Goal: Task Accomplishment & Management: Use online tool/utility

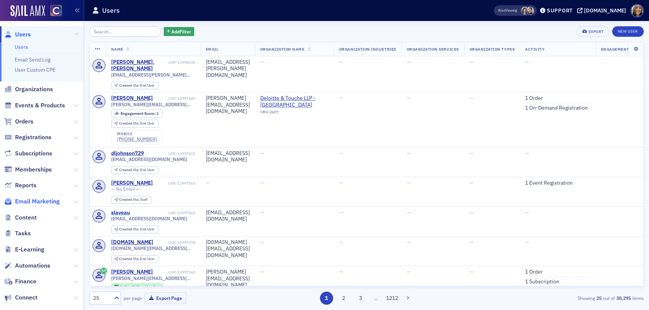
click at [53, 201] on span "Email Marketing" at bounding box center [37, 201] width 45 height 8
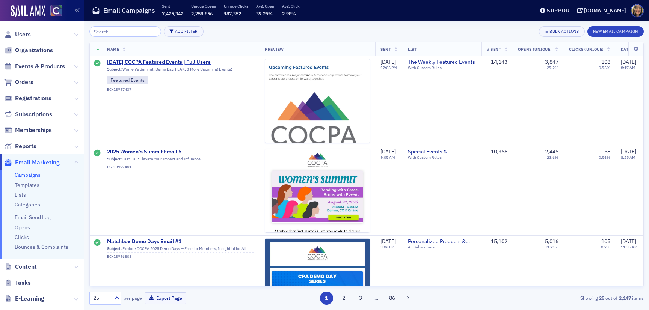
click at [137, 32] on input "search" at bounding box center [125, 31] width 72 height 11
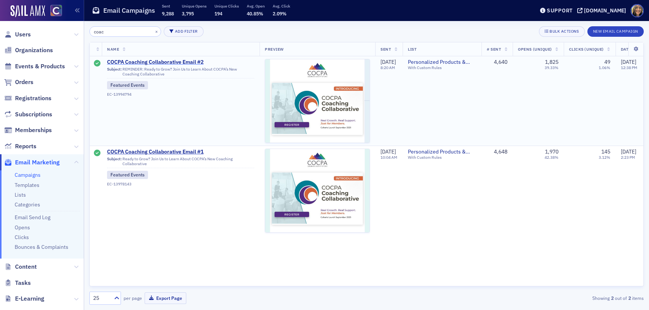
type input "coac"
click at [142, 63] on span "COCPA Coaching Collaborative Email #2" at bounding box center [180, 62] width 147 height 7
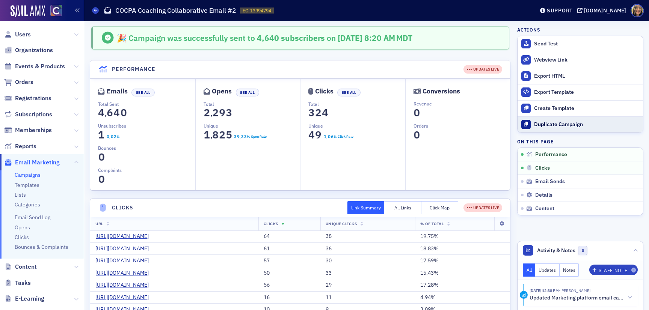
click at [547, 130] on button "Duplicate Campaign" at bounding box center [579, 124] width 125 height 16
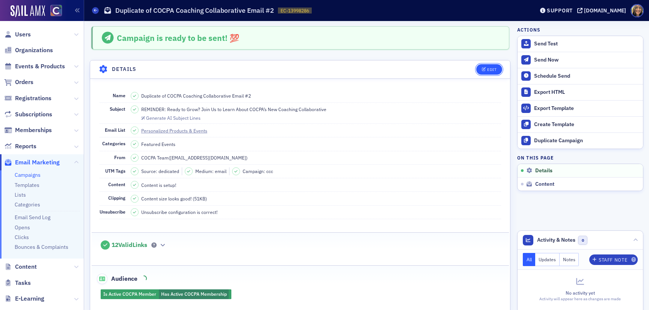
click at [495, 69] on div "Edit" at bounding box center [491, 70] width 9 height 4
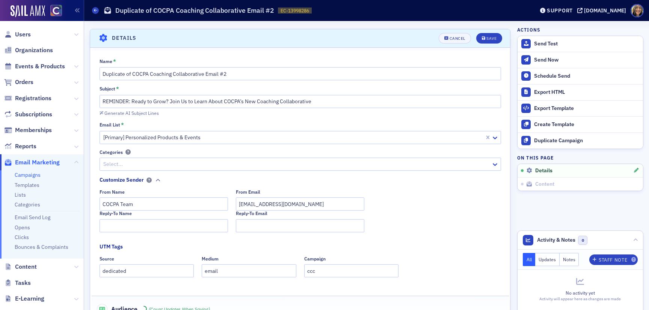
scroll to position [35, 0]
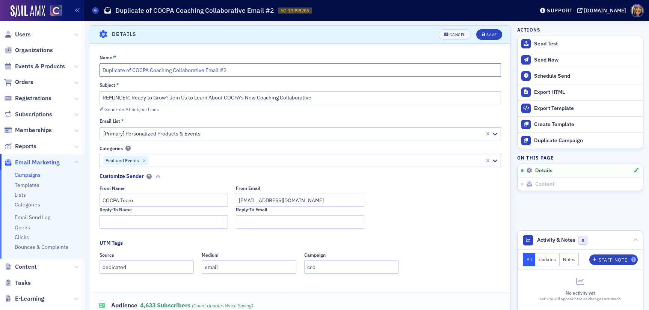
drag, startPoint x: 133, startPoint y: 70, endPoint x: 78, endPoint y: 66, distance: 54.2
click at [78, 66] on div "Users Organizations Events & Products Orders Registrations Subscriptions Member…" at bounding box center [324, 155] width 649 height 310
click at [197, 69] on input "COCPA Coaching Collaborative Email #2" at bounding box center [299, 69] width 401 height 13
type input "COCPA Coaching Collaborative Email #3"
click at [203, 96] on input "REMINDER: Ready to Grow? Join Us to Learn About COCPA’s New Coaching Collaborat…" at bounding box center [299, 97] width 401 height 13
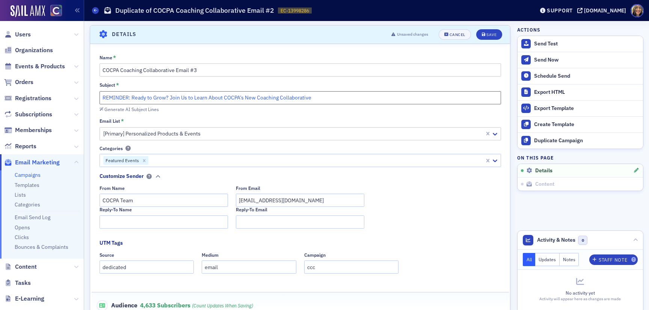
click at [203, 96] on input "REMINDER: Ready to Grow? Join Us to Learn About COCPA’s New Coaching Collaborat…" at bounding box center [299, 97] width 401 height 13
paste input "Which Coach Will Help You Grow? Explore the CCC Cohorts"
type input "Which Coach Will Help You Grow? Explore the CCC Cohorts"
click at [478, 33] on button "Save" at bounding box center [489, 34] width 26 height 11
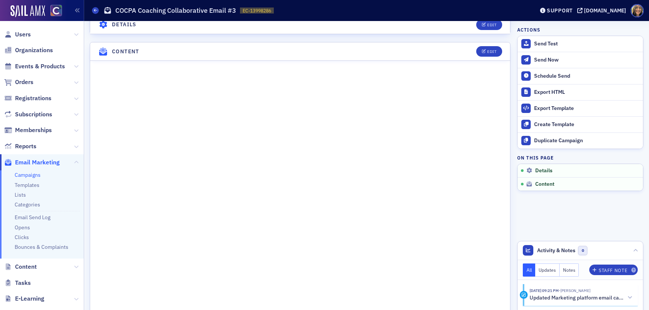
scroll to position [0, 0]
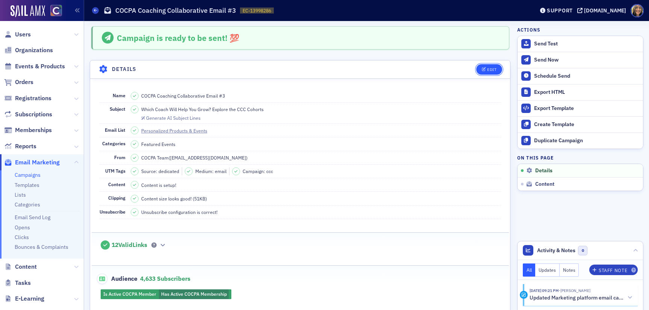
click at [490, 68] on div "Edit" at bounding box center [491, 70] width 9 height 4
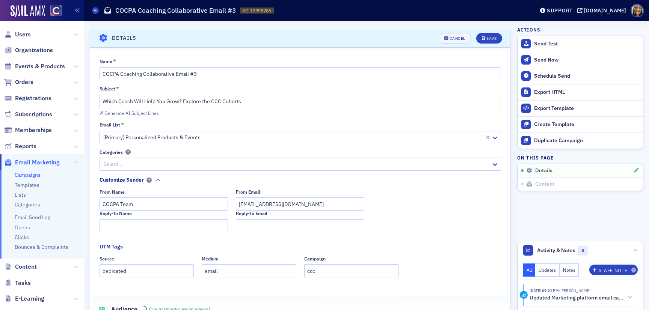
scroll to position [35, 0]
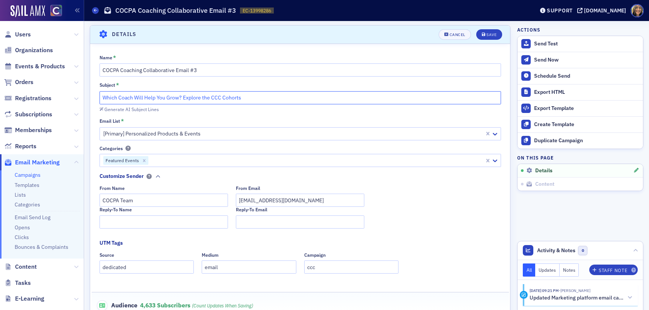
click at [163, 94] on input "Which Coach Will Help You Grow? Explore the CCC Cohorts" at bounding box center [299, 97] width 401 height 13
paste input "Curious About Coaching? Start Here →"
type input "Curious About Coaching? Start Here →"
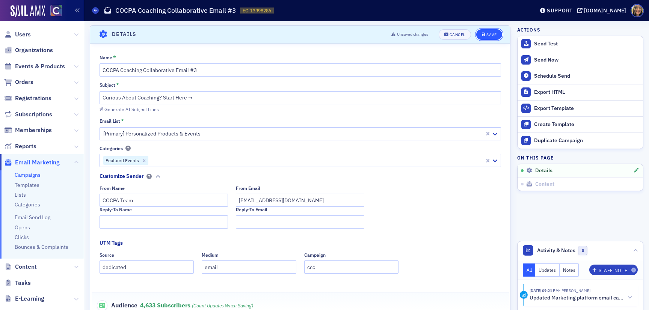
click at [482, 34] on icon "submit" at bounding box center [484, 35] width 4 height 4
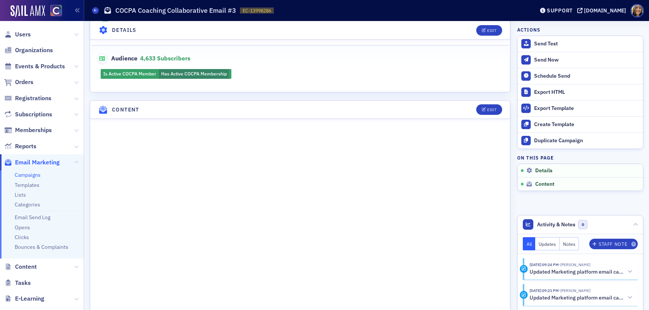
scroll to position [221, 0]
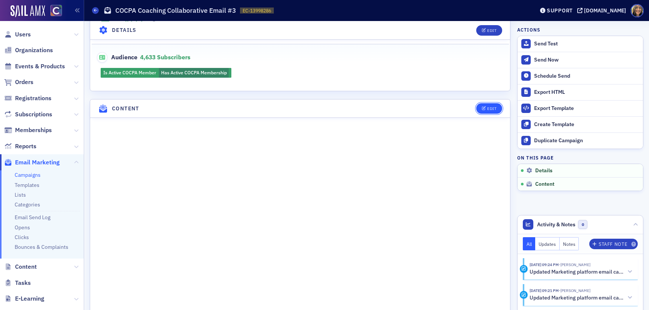
click at [490, 107] on div "Edit" at bounding box center [491, 109] width 9 height 4
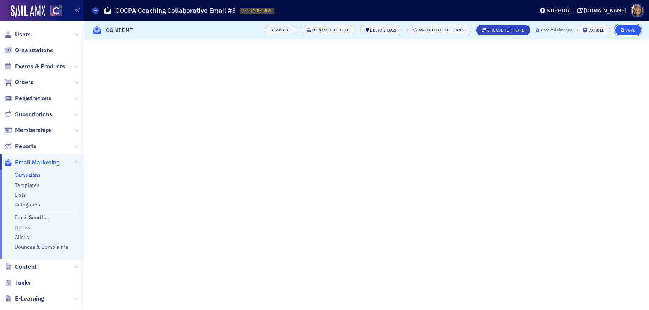
click at [637, 31] on button "Save" at bounding box center [628, 30] width 26 height 11
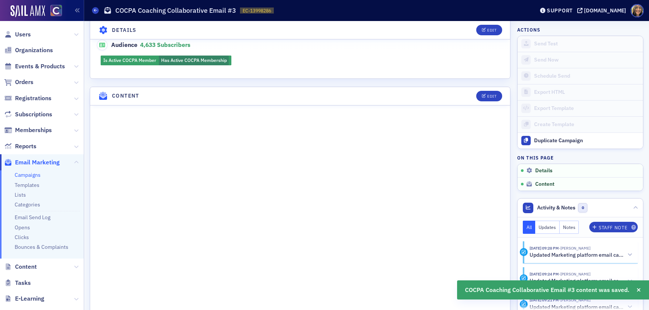
scroll to position [247, 0]
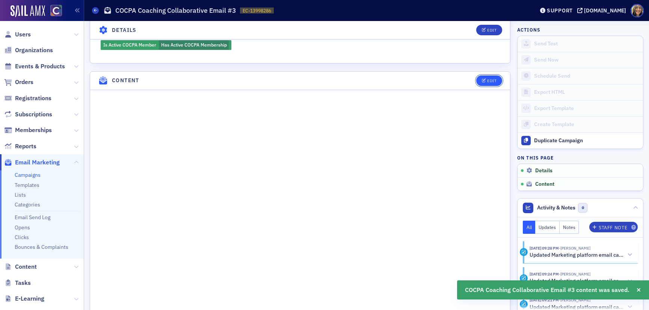
click at [484, 83] on button "Edit" at bounding box center [489, 80] width 26 height 11
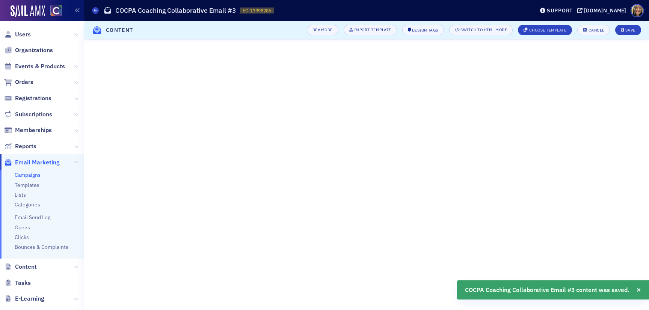
scroll to position [12, 0]
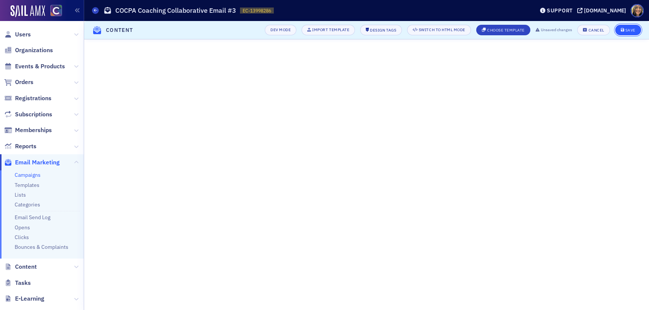
click at [622, 32] on icon "submit" at bounding box center [622, 30] width 4 height 4
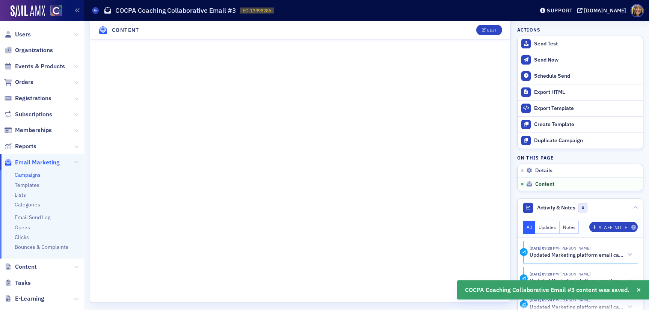
scroll to position [294, 0]
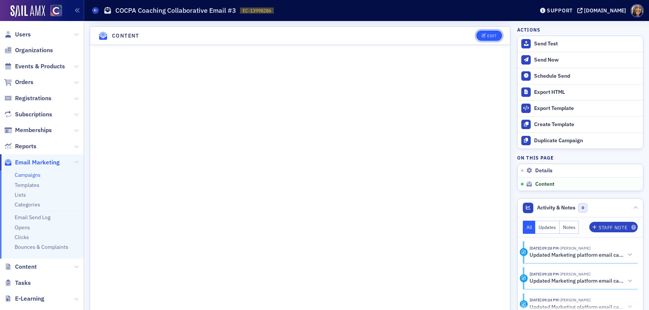
click at [489, 37] on div "Edit" at bounding box center [491, 36] width 9 height 4
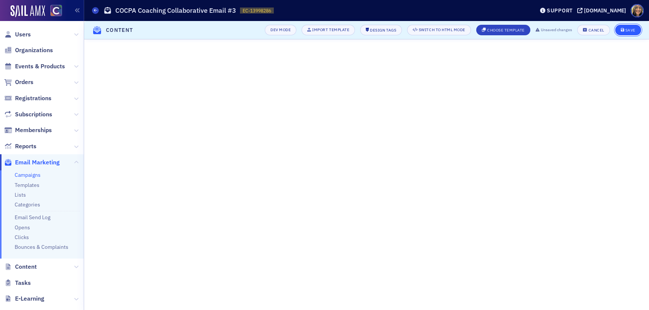
click at [621, 32] on button "Save" at bounding box center [628, 30] width 26 height 11
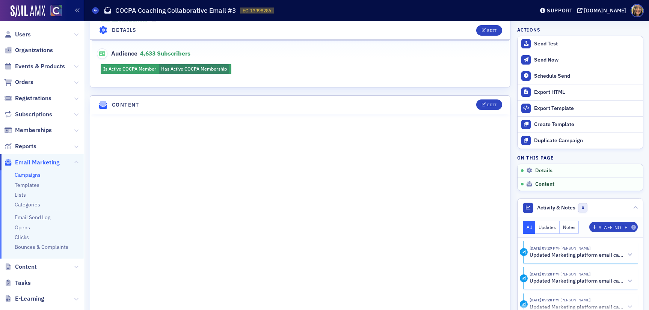
scroll to position [230, 0]
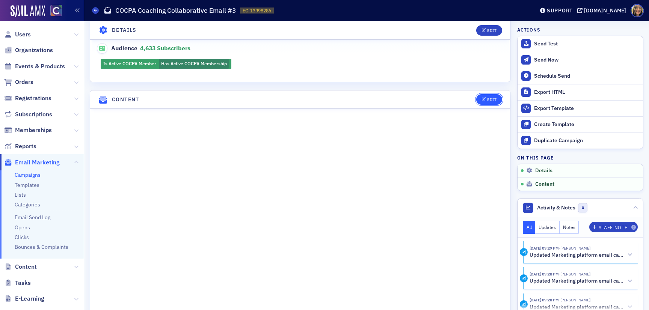
click at [488, 101] on button "Edit" at bounding box center [489, 99] width 26 height 11
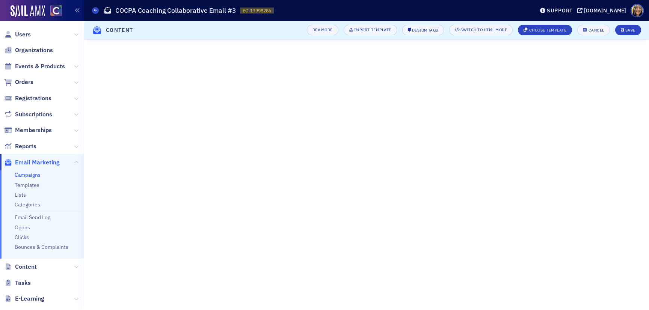
scroll to position [15, 0]
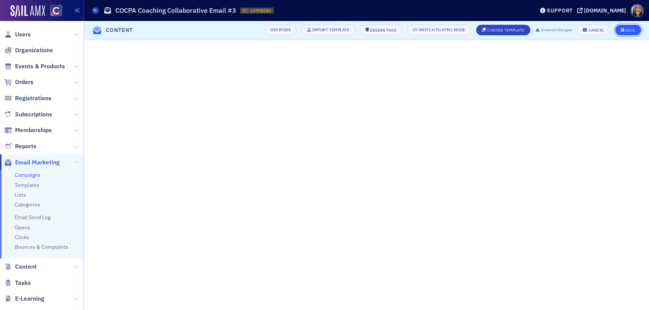
click at [627, 29] on div "Save" at bounding box center [630, 30] width 10 height 4
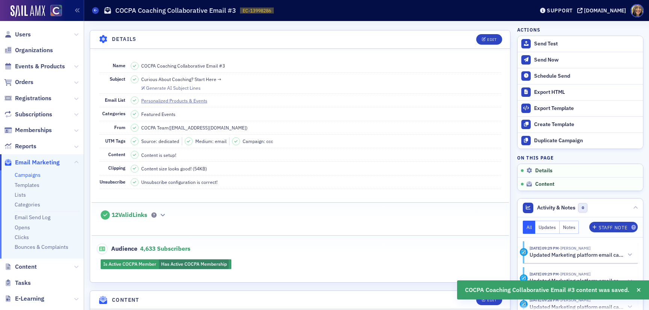
scroll to position [0, 0]
